Goal: Register for event/course

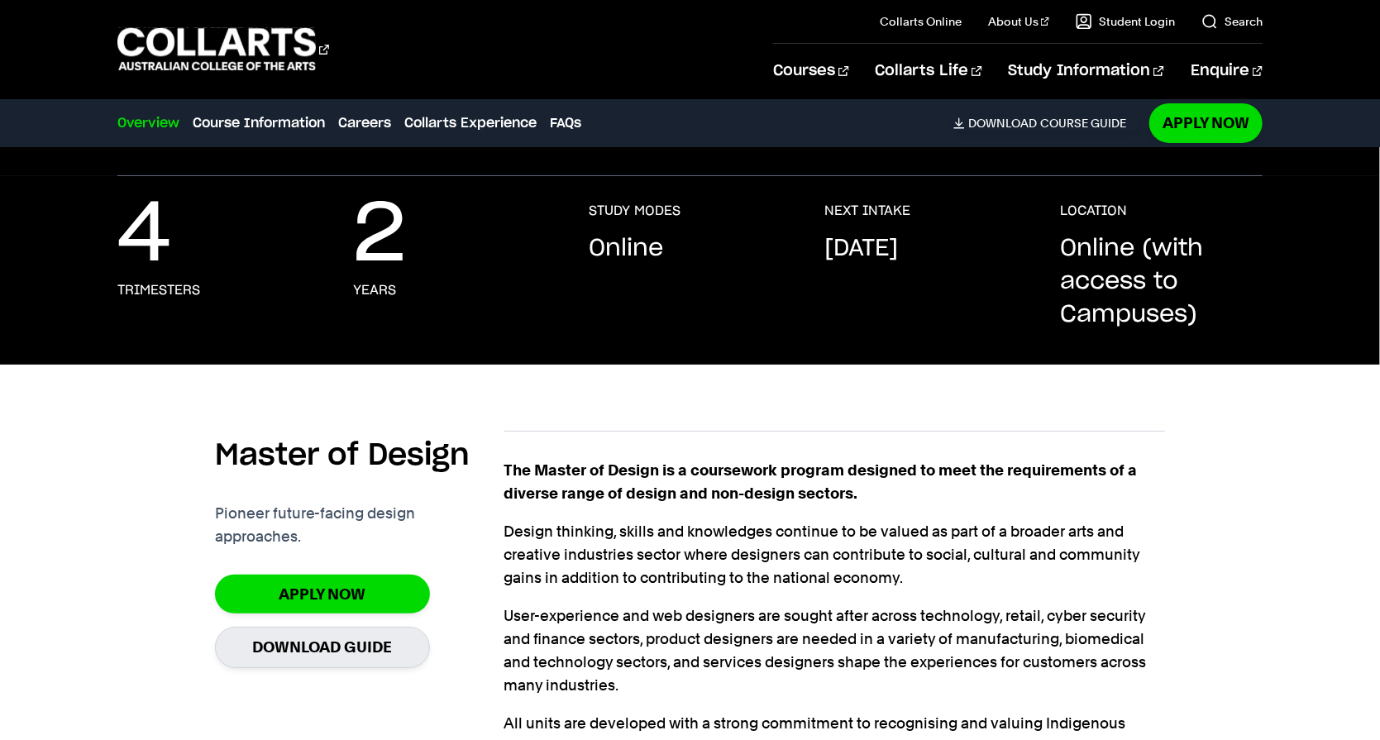
click at [780, 0] on div "Courses Collarts Online Study 100% online About Us History & Values Strategic P…" at bounding box center [690, 49] width 1380 height 98
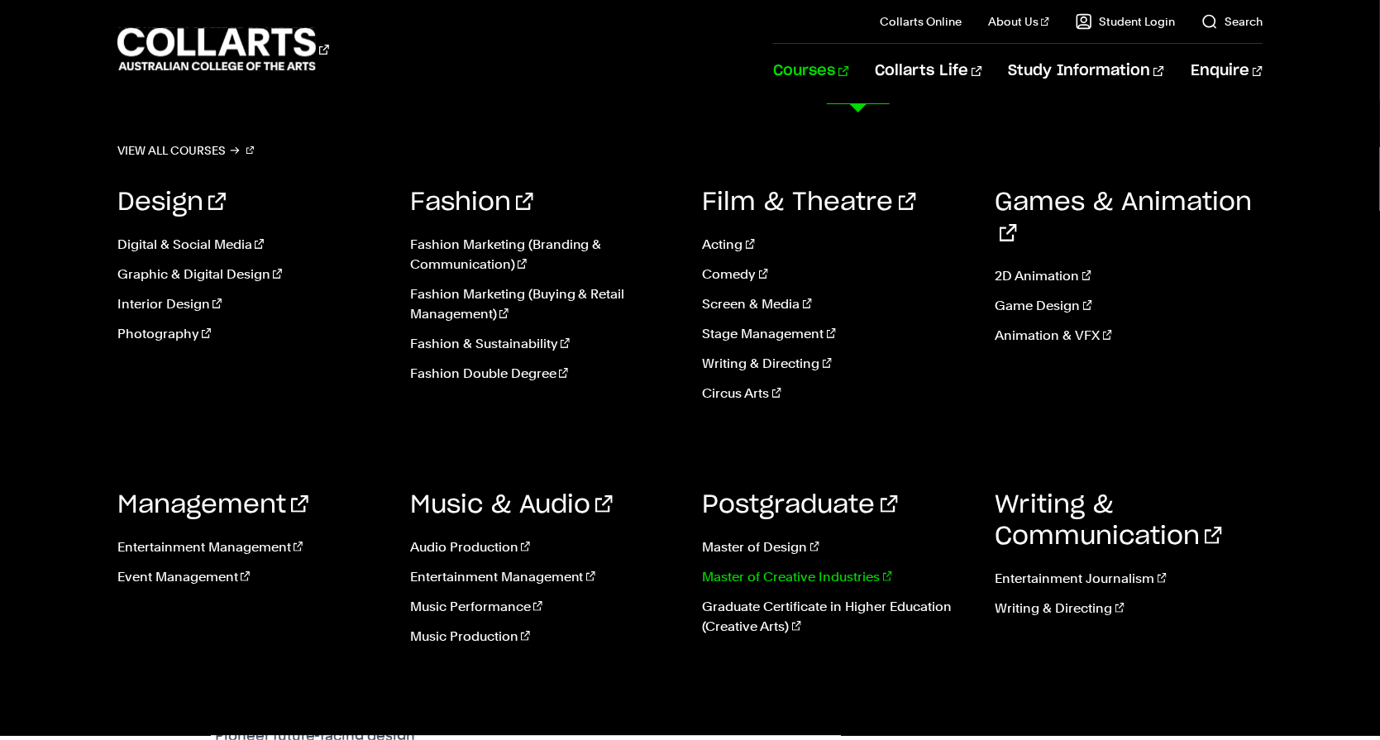
click at [842, 587] on link "Master of Creative Industries" at bounding box center [837, 577] width 268 height 20
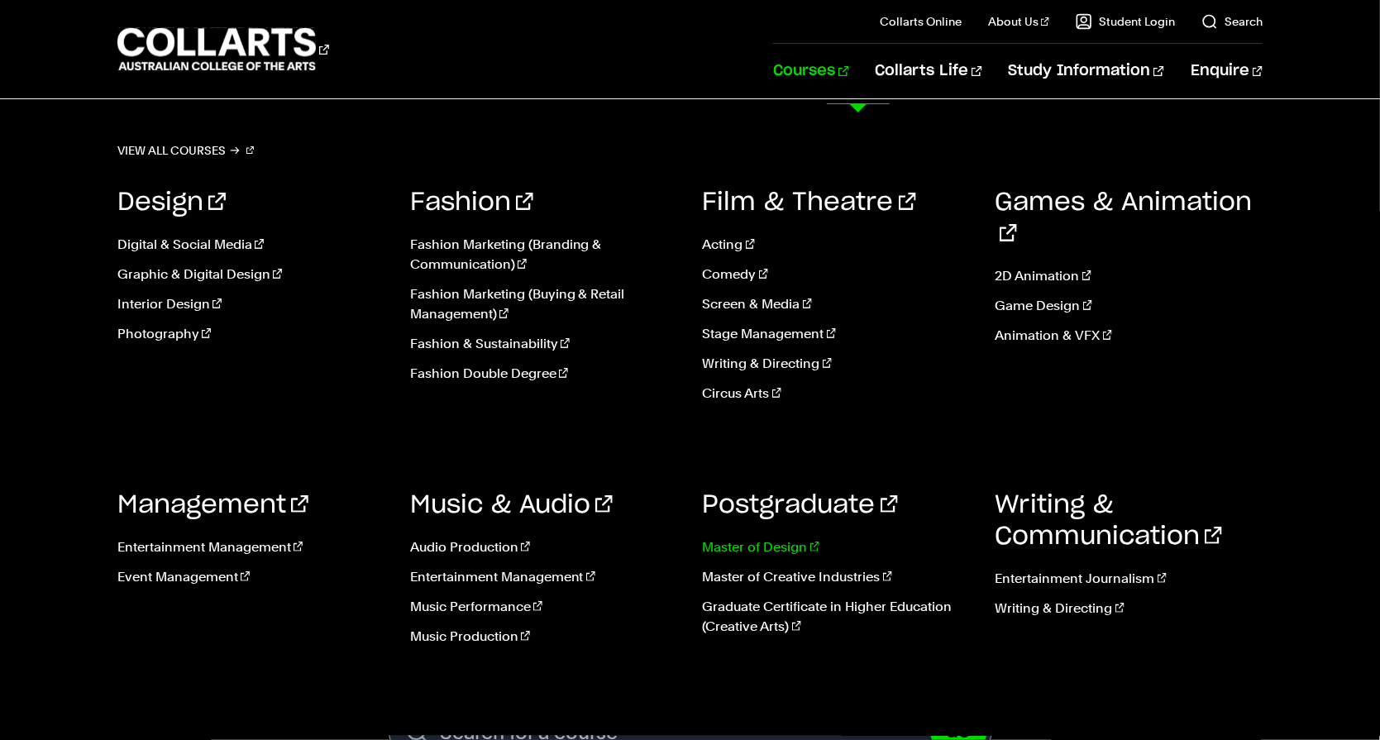
click at [784, 557] on link "Master of Design" at bounding box center [837, 547] width 268 height 20
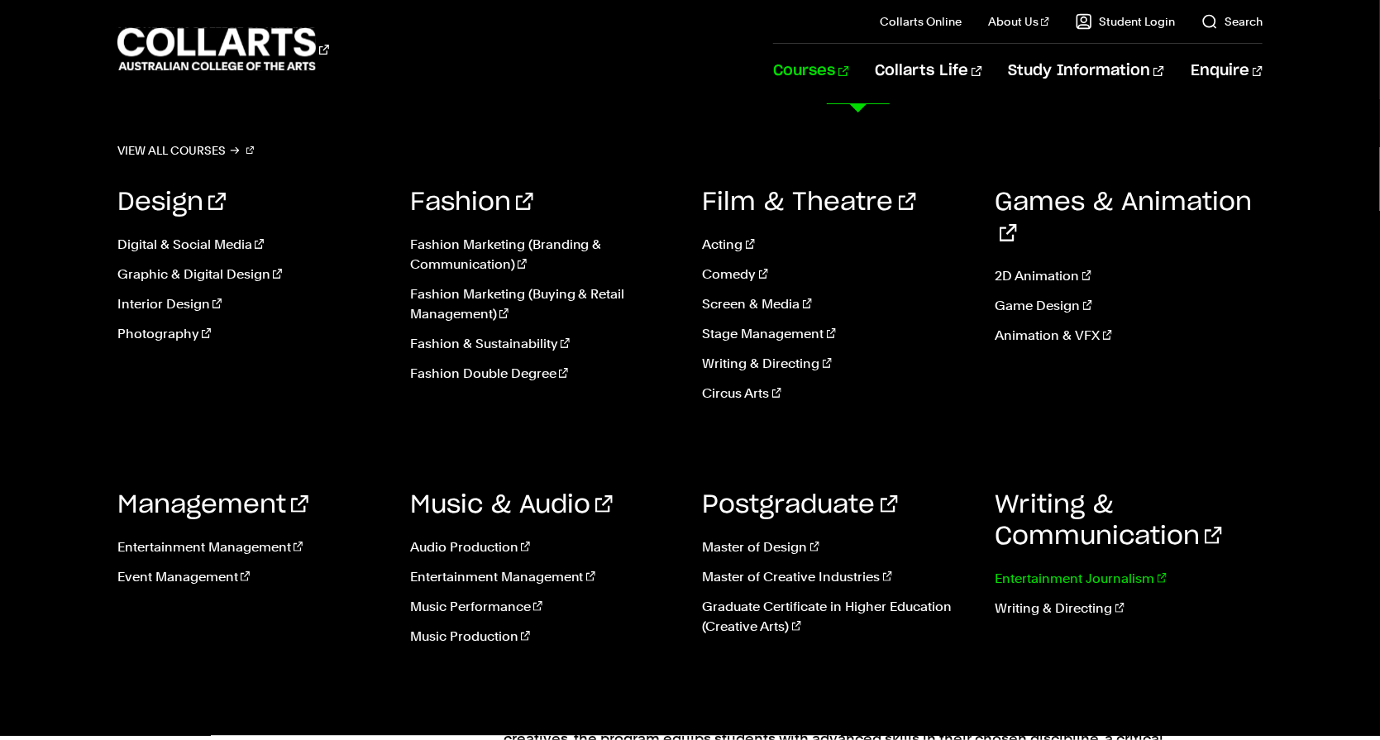
click at [1083, 589] on link "Entertainment Journalism" at bounding box center [1129, 579] width 268 height 20
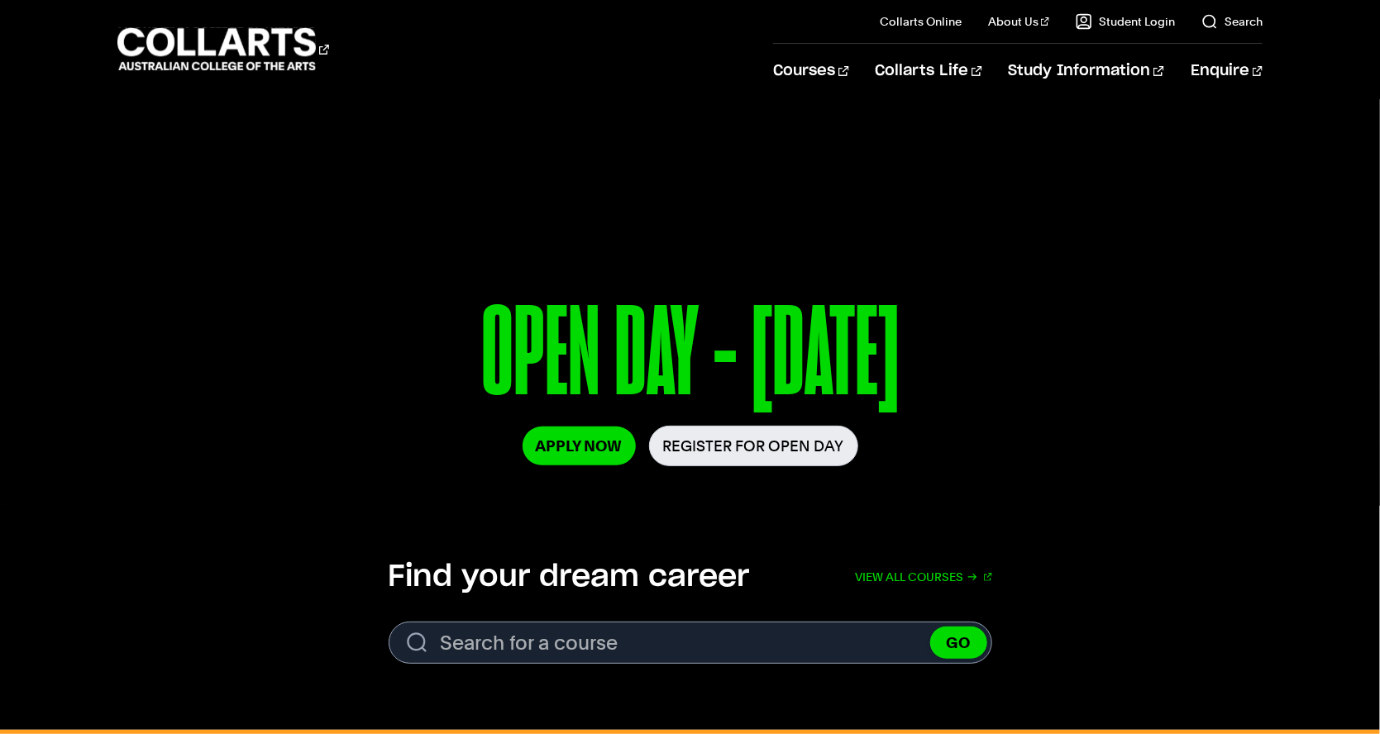
scroll to position [108, 0]
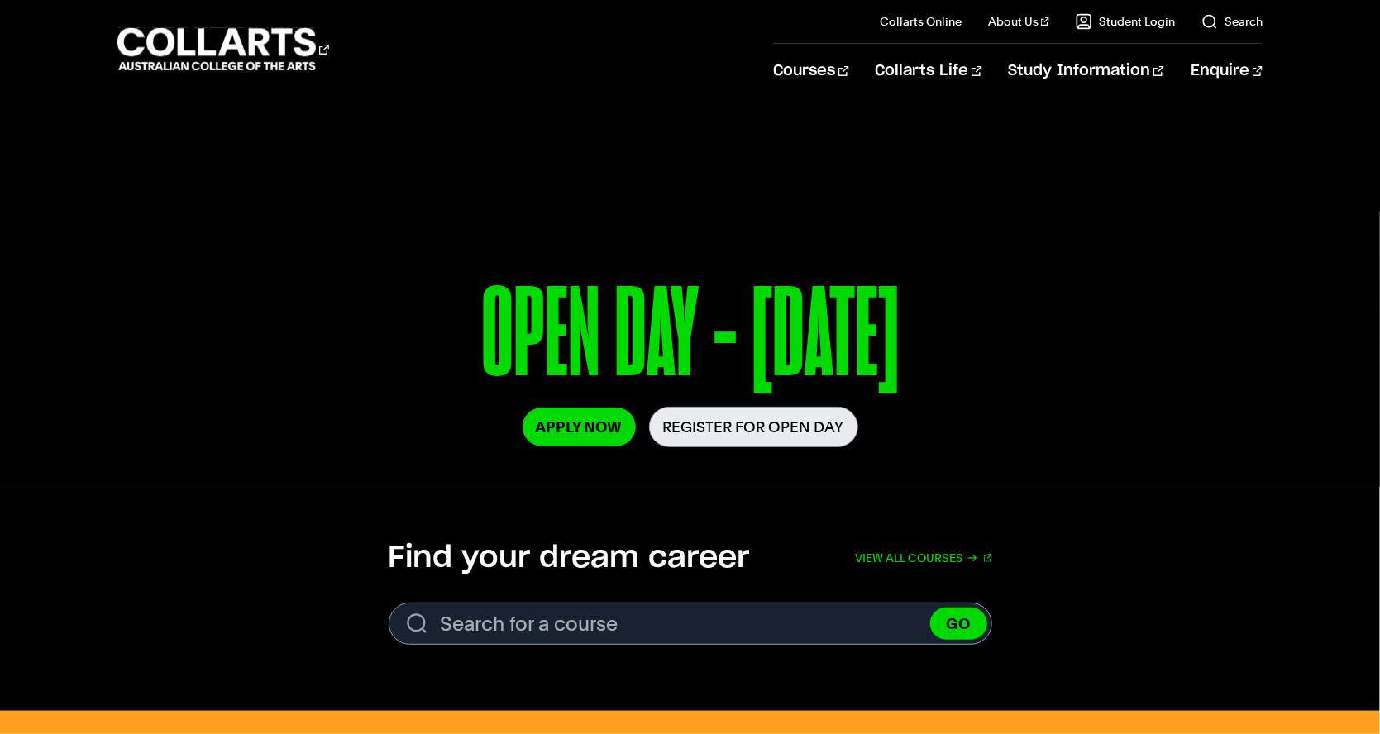
click at [741, 447] on link "Register for Open Day" at bounding box center [753, 427] width 209 height 41
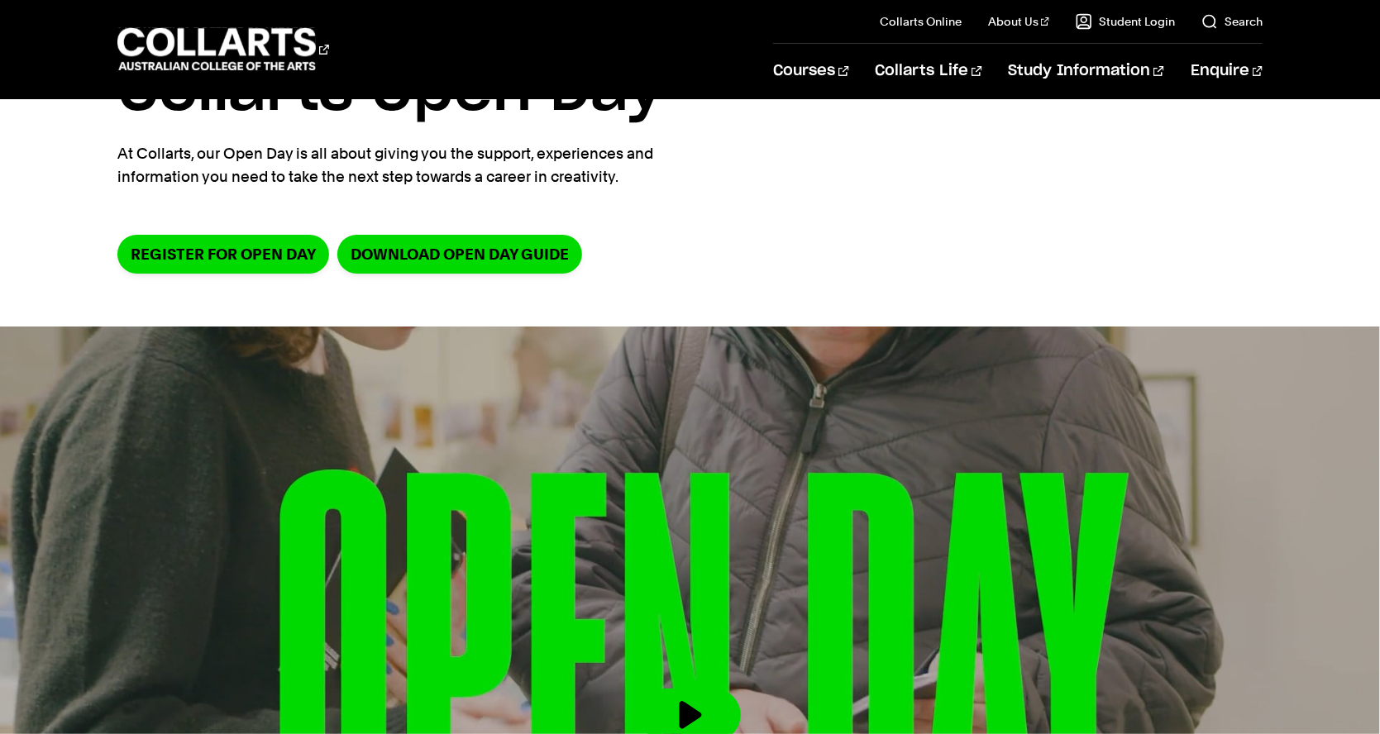
scroll to position [141, 0]
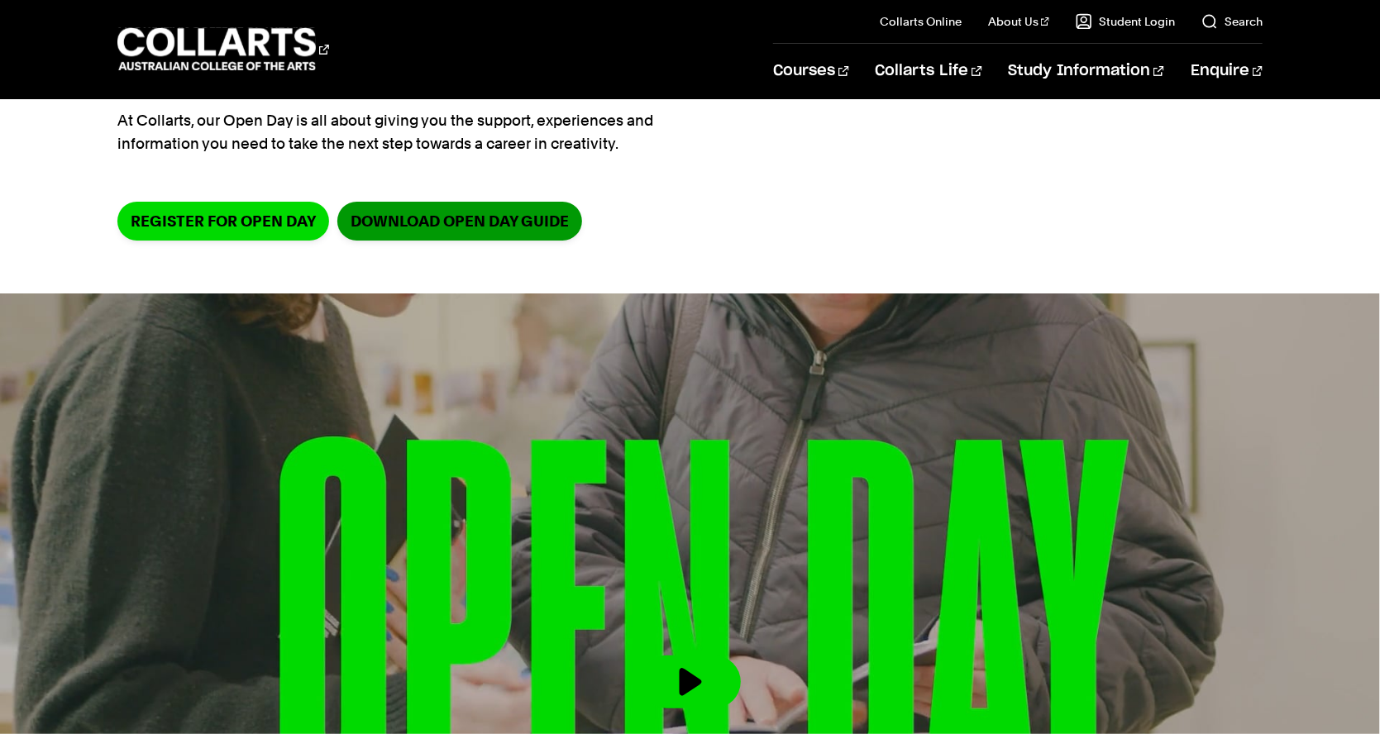
click at [527, 241] on link "DOWNLOAD OPEN DAY GUIDE" at bounding box center [459, 221] width 245 height 39
